Goal: Information Seeking & Learning: Learn about a topic

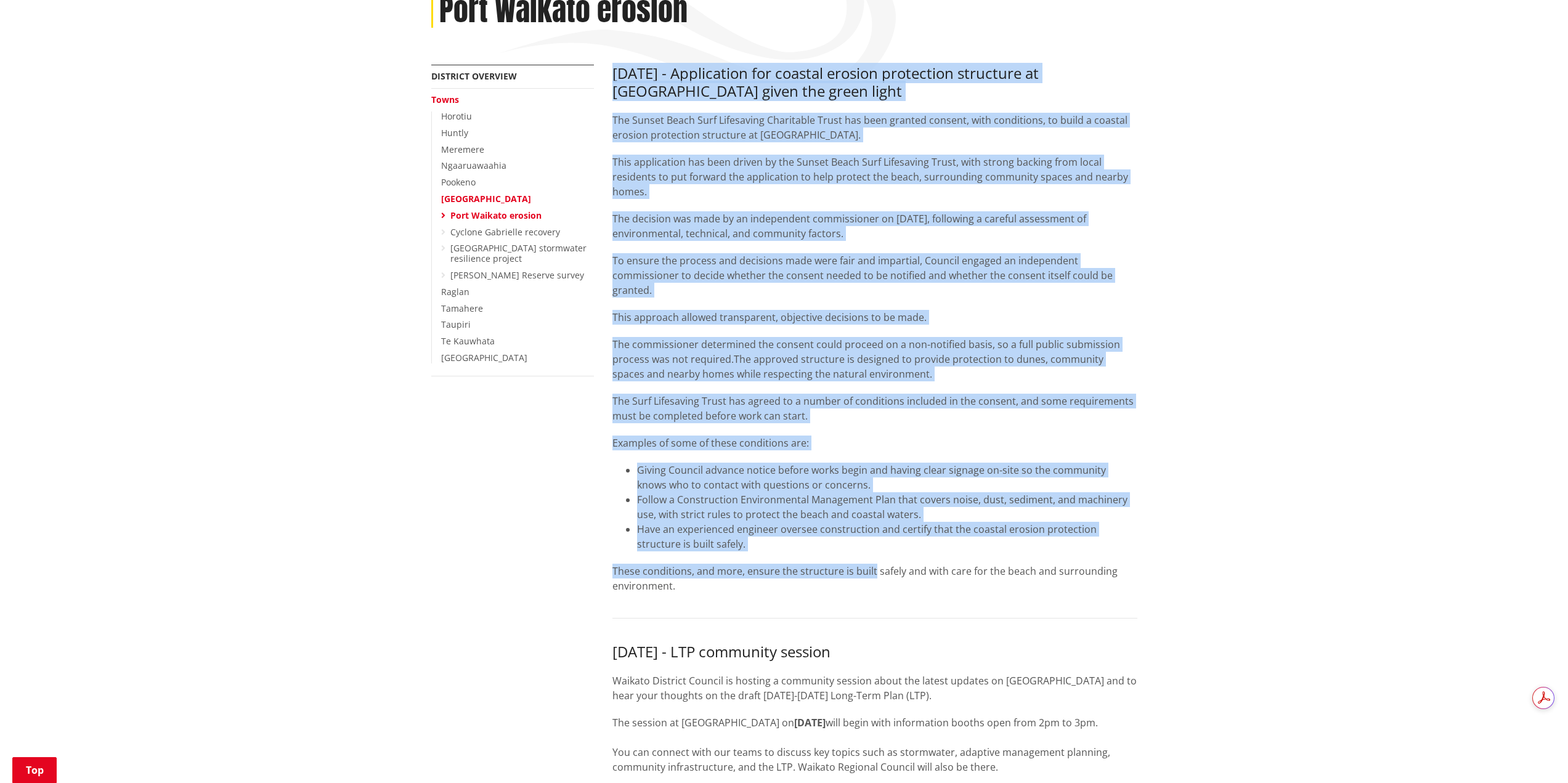
scroll to position [185, 0]
drag, startPoint x: 614, startPoint y: 194, endPoint x: 885, endPoint y: 600, distance: 488.1
click at [885, 600] on div "[DATE] - Application for coastal erosion protection structure at [GEOGRAPHIC_DA…" at bounding box center [874, 341] width 525 height 554
copy div "[DATE] - Application for coastal erosion protection structure at [GEOGRAPHIC_DA…"
click at [784, 335] on div "The Sunset Beach Surf Lifesaving Charitable Trust has been granted consent, wit…" at bounding box center [874, 365] width 525 height 506
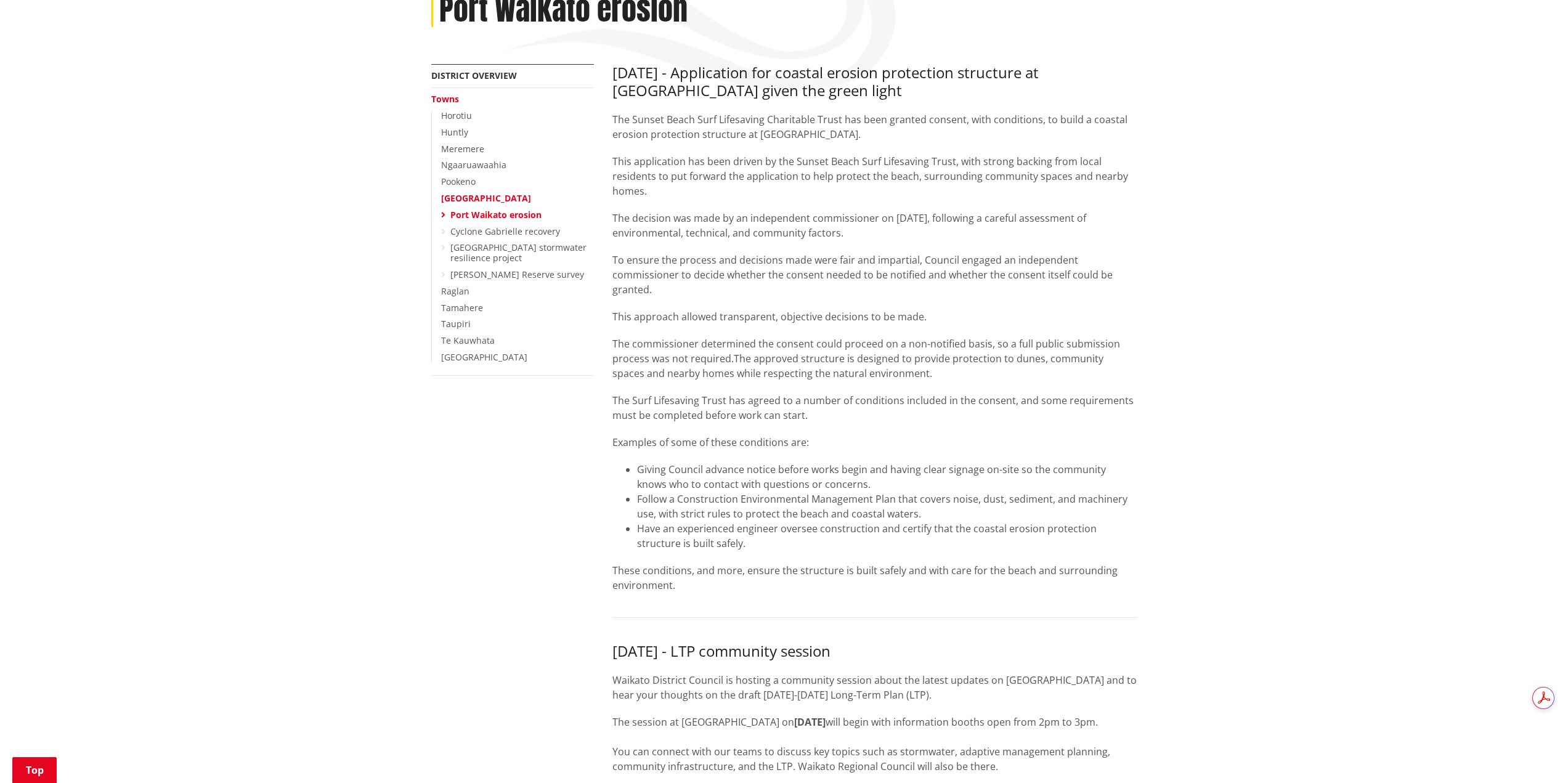
click at [508, 212] on link "Port Waikato erosion" at bounding box center [496, 214] width 91 height 11
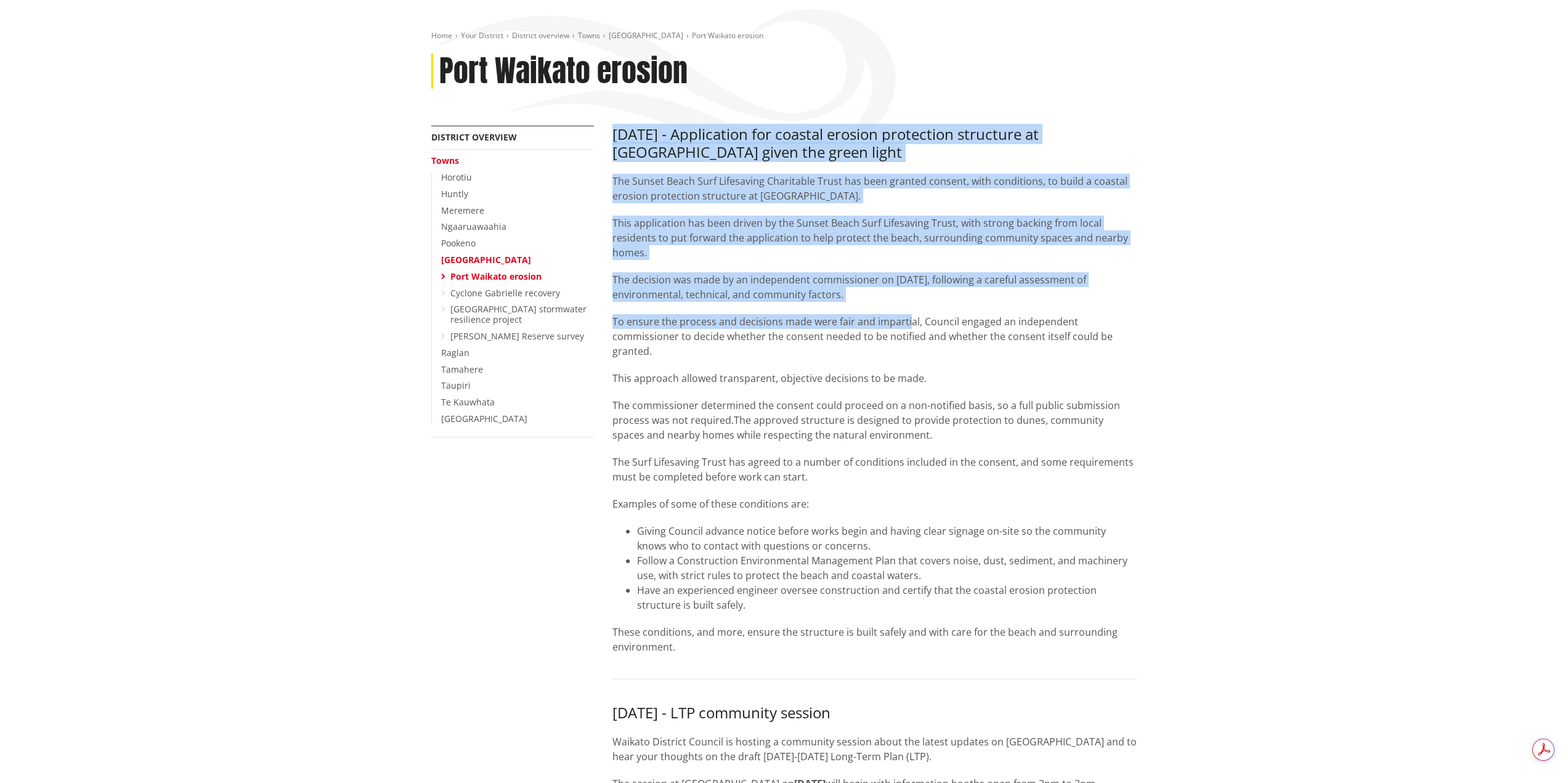
drag, startPoint x: 616, startPoint y: 132, endPoint x: 907, endPoint y: 308, distance: 340.1
click at [907, 308] on div "[DATE] - Application for coastal erosion protection structure at [GEOGRAPHIC_DA…" at bounding box center [874, 403] width 525 height 554
click at [907, 292] on p "The decision was made by an independent commissioner on [DATE], following a car…" at bounding box center [874, 288] width 525 height 30
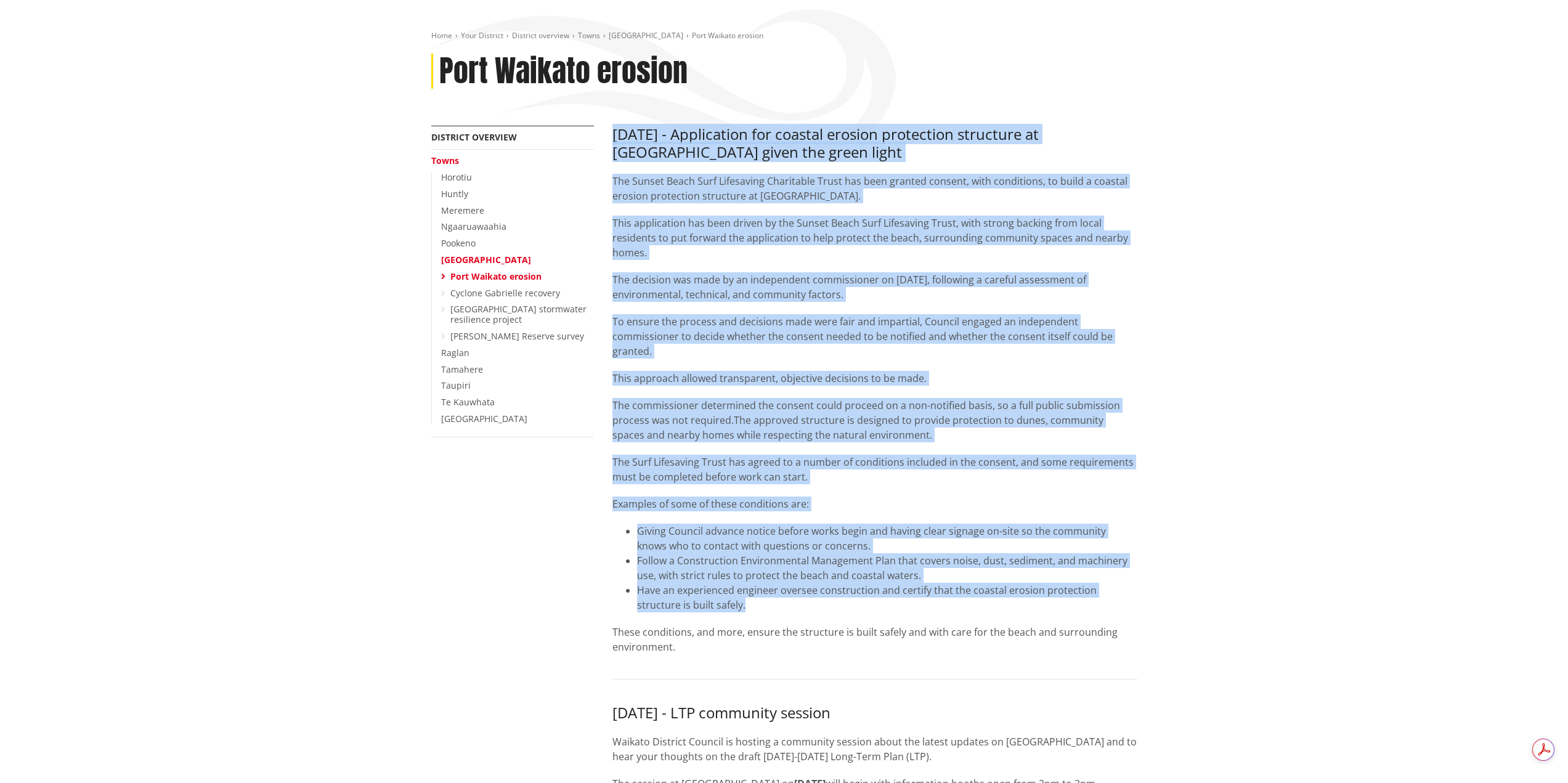
drag, startPoint x: 609, startPoint y: 130, endPoint x: 942, endPoint y: 659, distance: 625.1
click at [910, 443] on div "The Sunset Beach Surf Lifesaving Charitable Trust has been granted consent, wit…" at bounding box center [874, 426] width 525 height 506
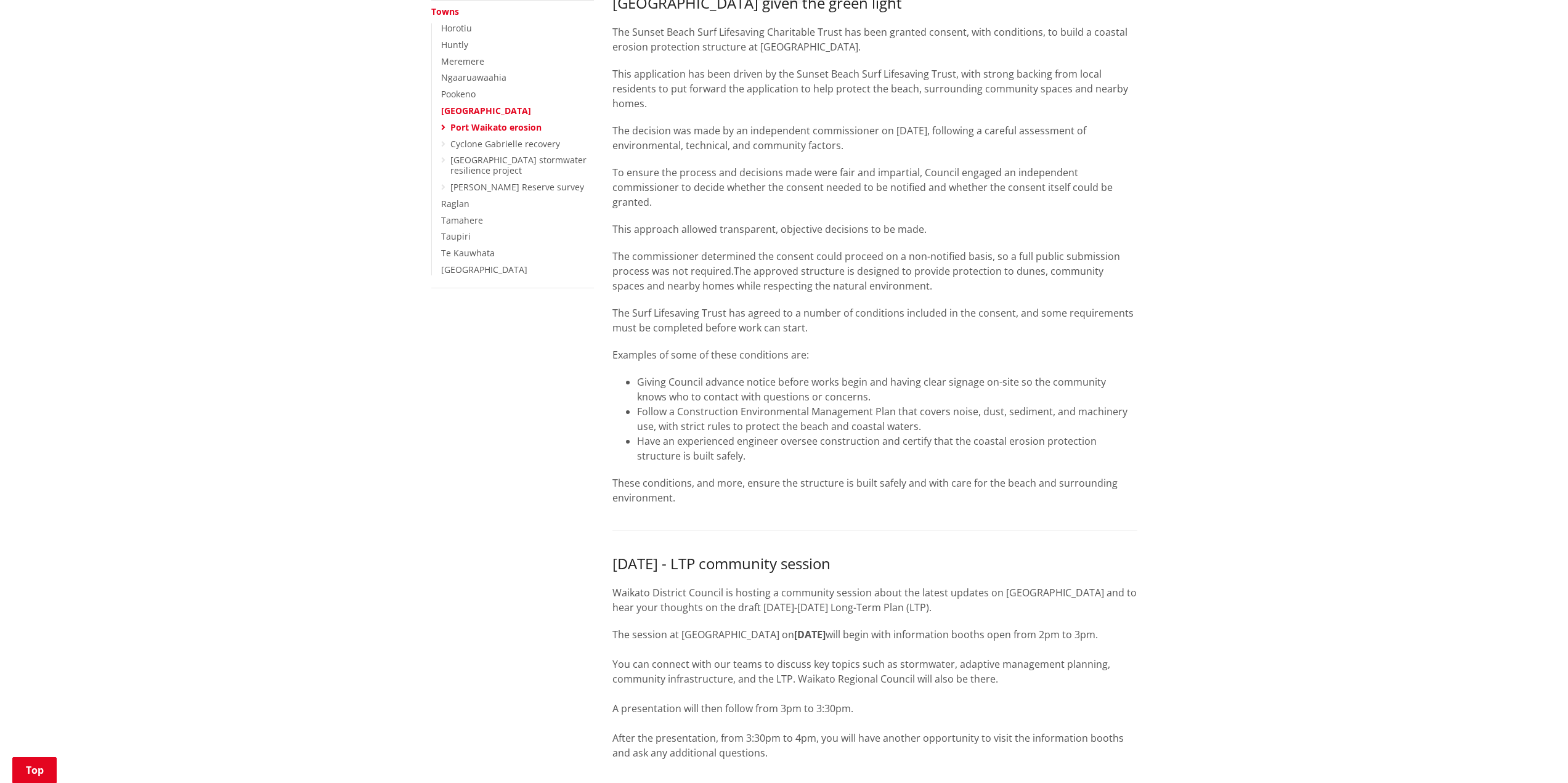
scroll to position [246, 0]
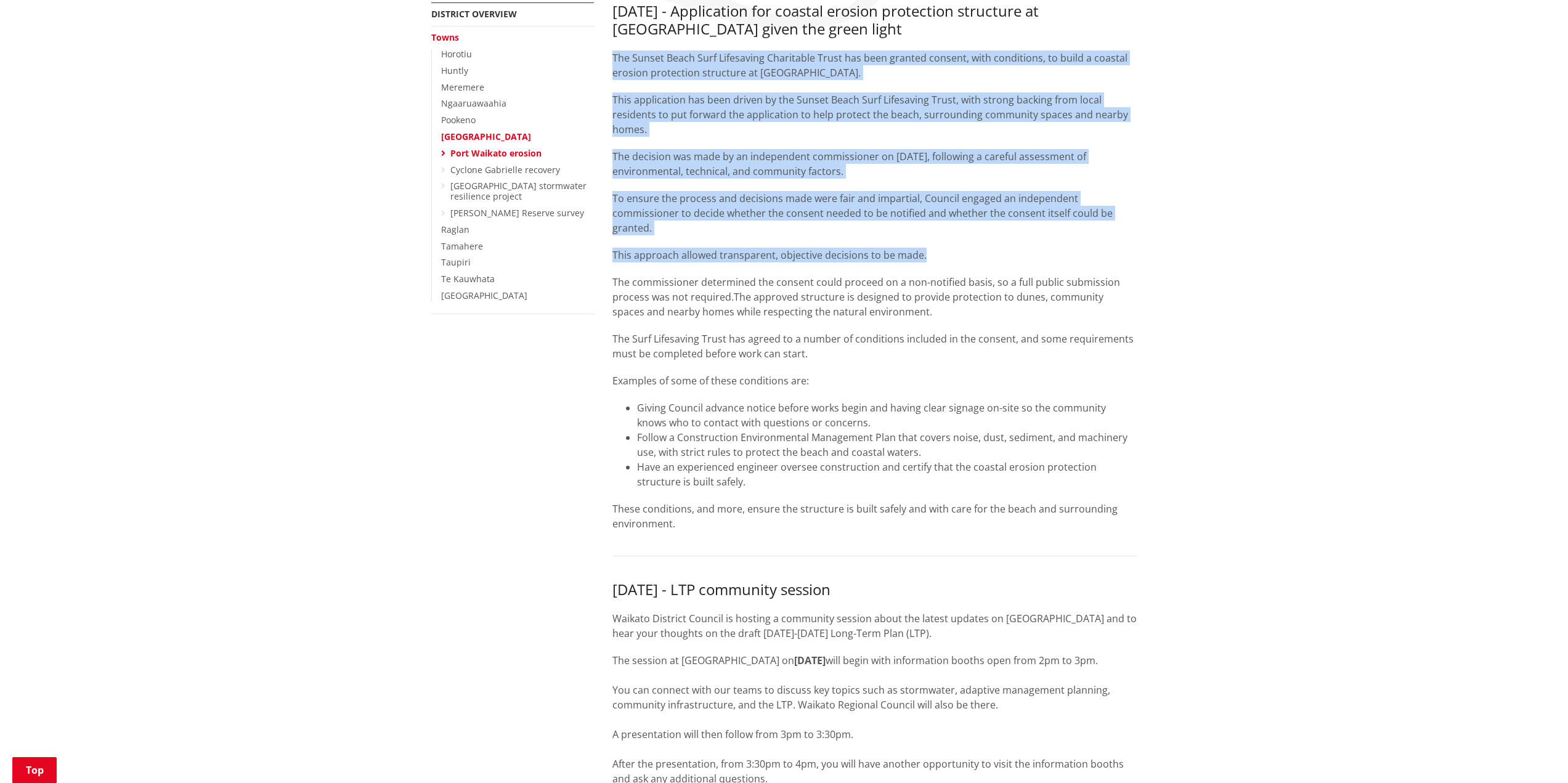
drag, startPoint x: 937, startPoint y: 251, endPoint x: 700, endPoint y: 130, distance: 266.1
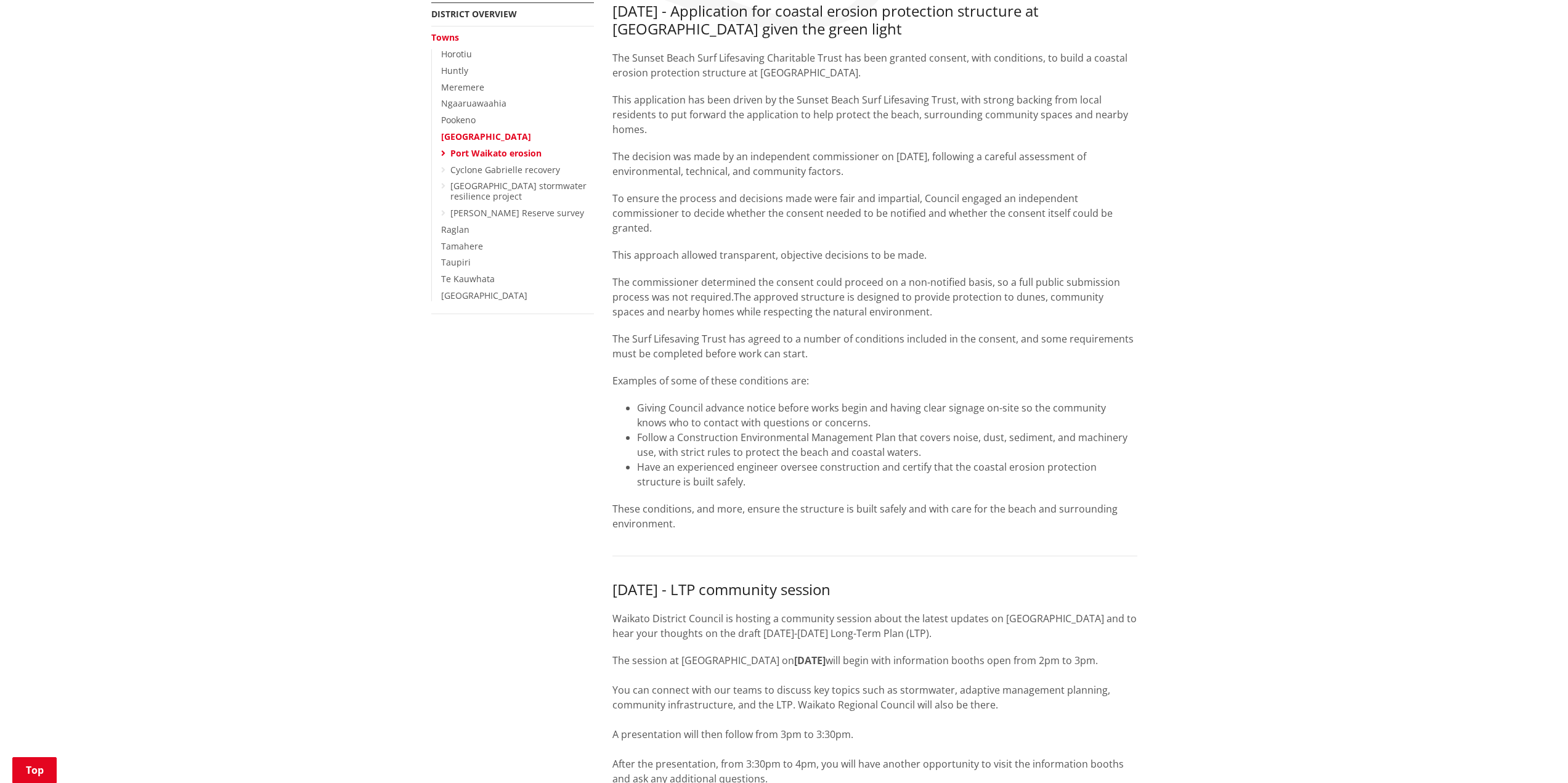
drag, startPoint x: 871, startPoint y: 322, endPoint x: 908, endPoint y: 376, distance: 65.5
click at [873, 323] on div "The Sunset Beach Surf Lifesaving Charitable Trust has been granted consent, wit…" at bounding box center [874, 303] width 525 height 506
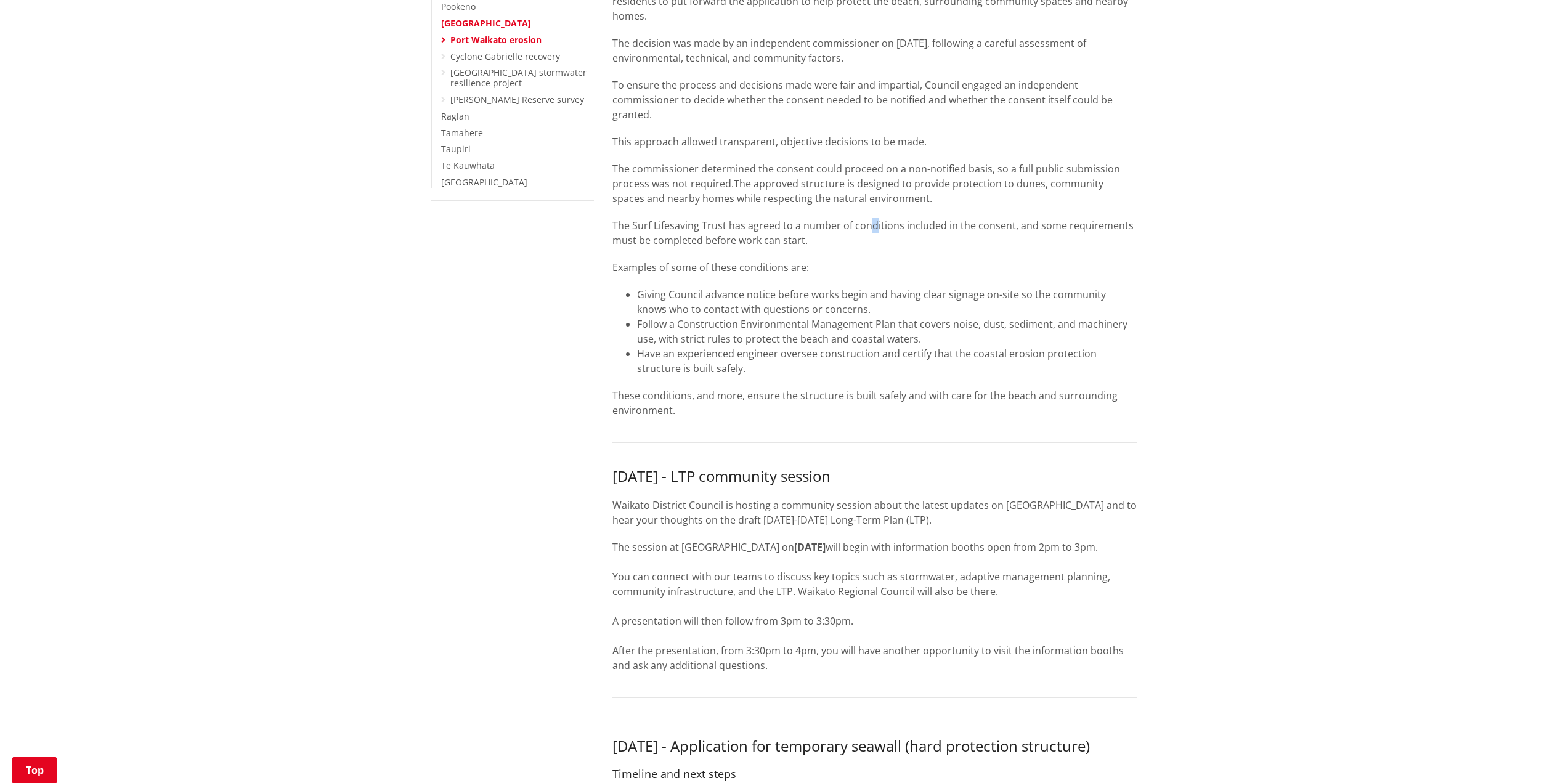
scroll to position [369, 0]
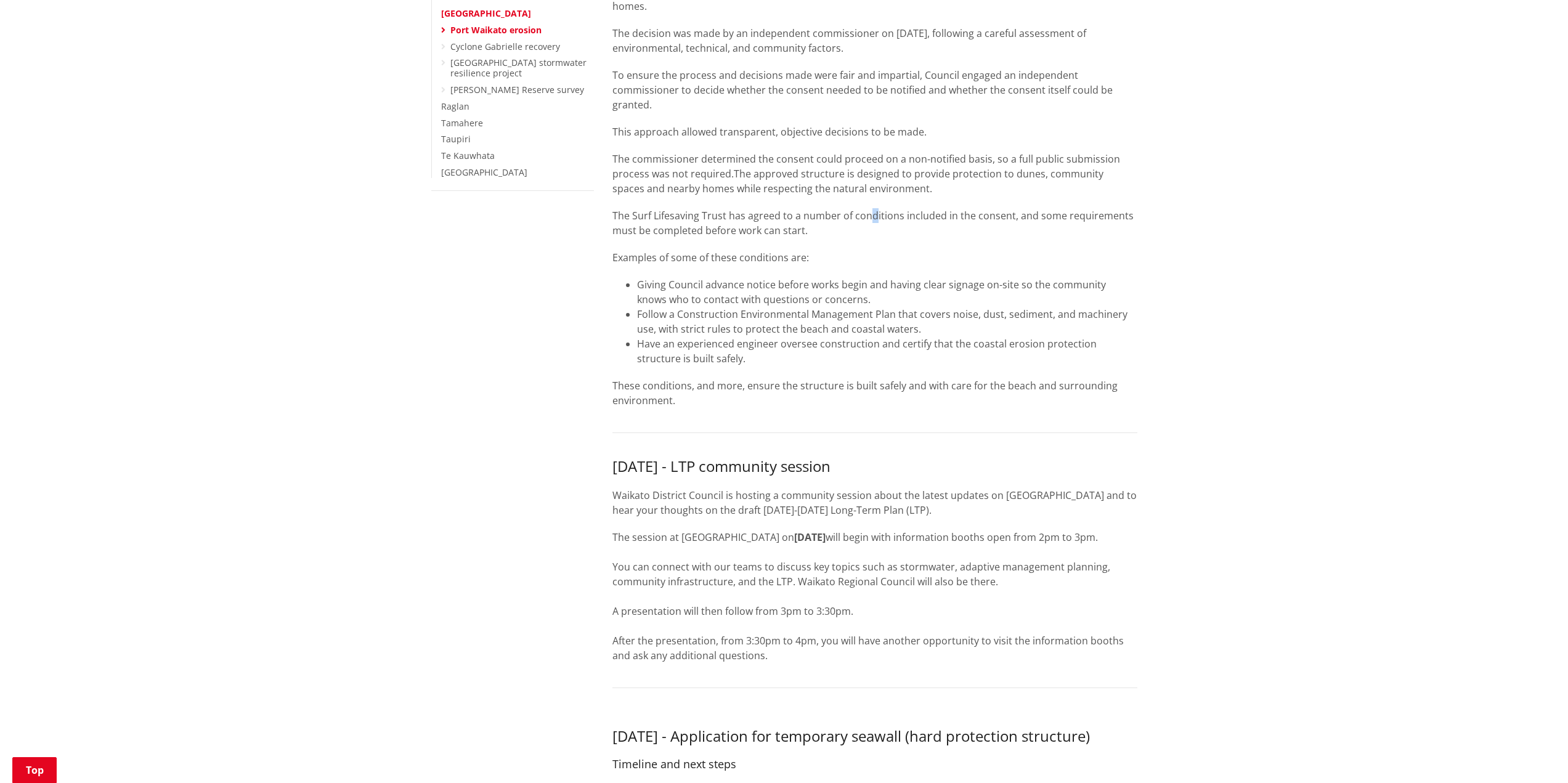
drag, startPoint x: 886, startPoint y: 394, endPoint x: 838, endPoint y: 236, distance: 165.1
click at [838, 236] on div "The Sunset Beach Surf Lifesaving Charitable Trust has been granted consent, wit…" at bounding box center [874, 180] width 525 height 506
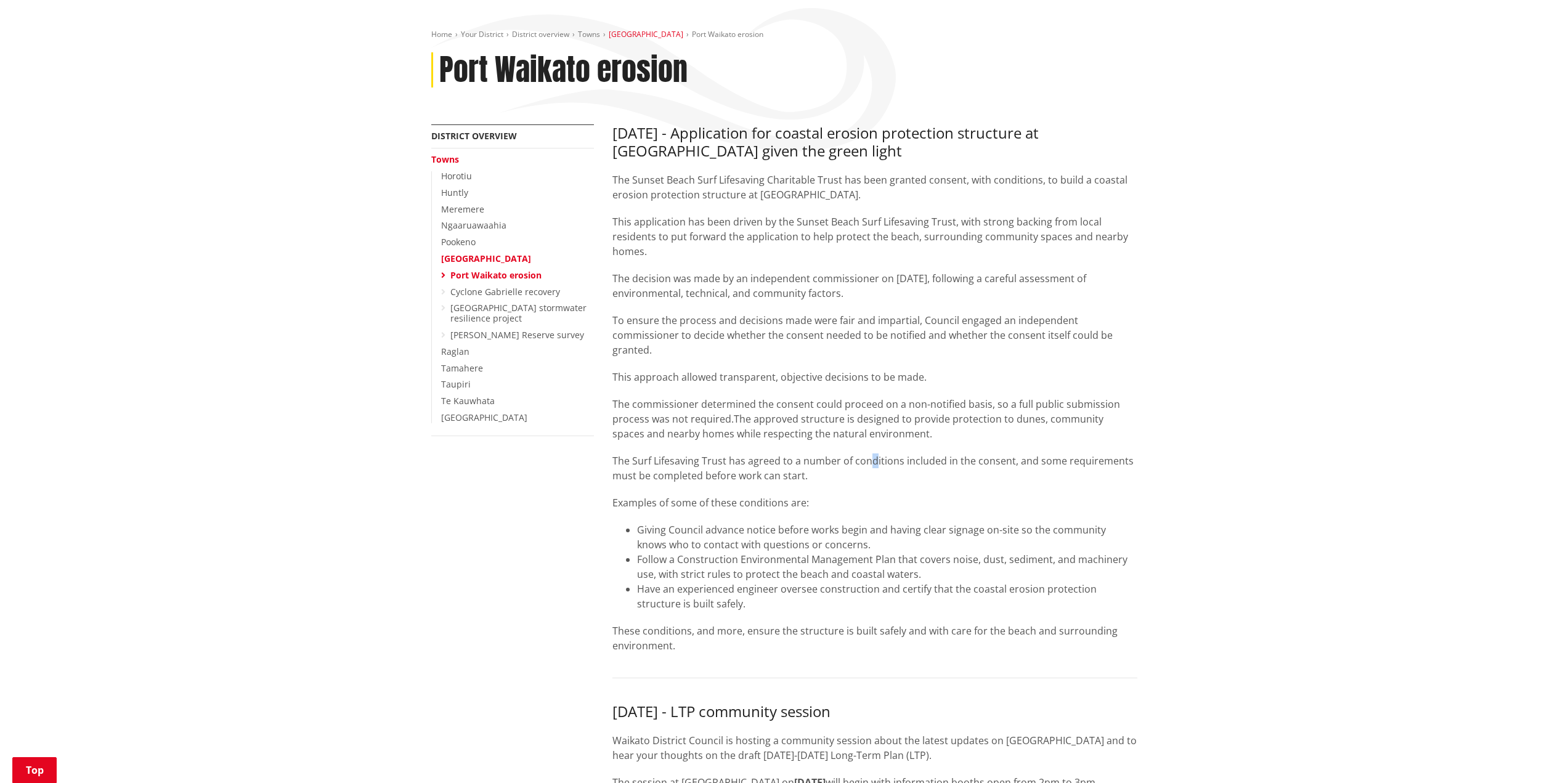
scroll to position [123, 0]
click at [910, 373] on p "This approach allowed transparent, objective decisions to be made." at bounding box center [874, 378] width 525 height 15
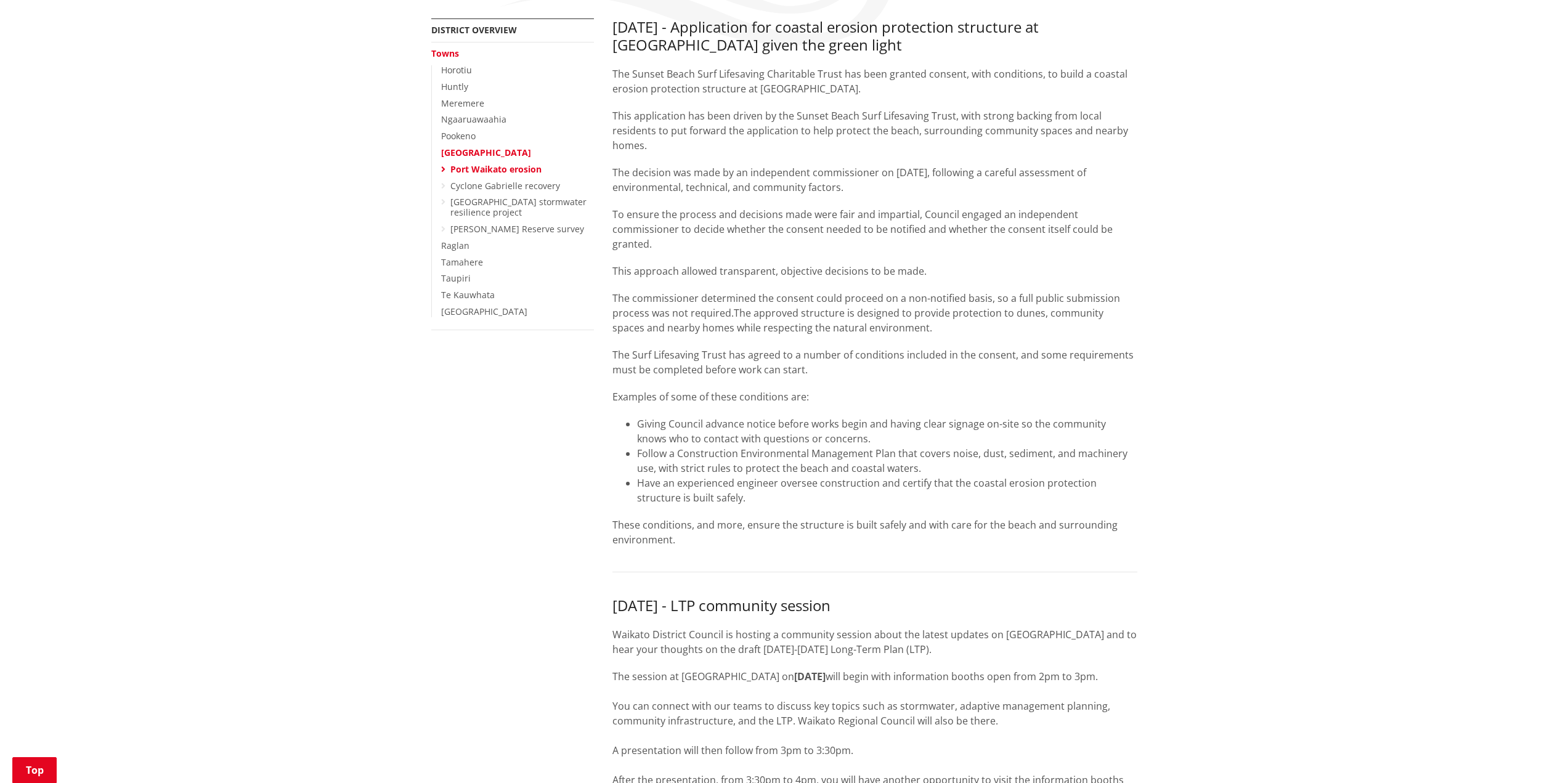
scroll to position [246, 0]
